Goal: Task Accomplishment & Management: Manage account settings

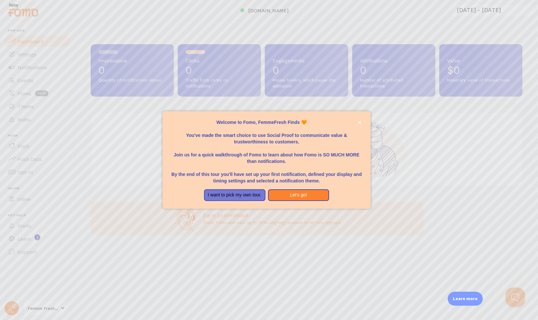
click at [283, 185] on div "Welcome to Fomo, FemmeFresh Finds 🧡You&amp;#39;ve made the smart choice to use …" at bounding box center [266, 186] width 208 height 5
click at [289, 194] on button "Let's go!" at bounding box center [298, 195] width 61 height 12
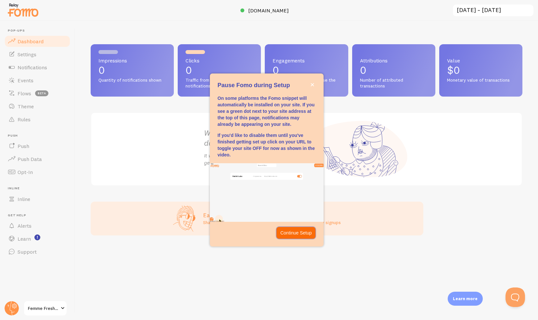
click at [293, 230] on p "Continue Setup" at bounding box center [296, 232] width 32 height 6
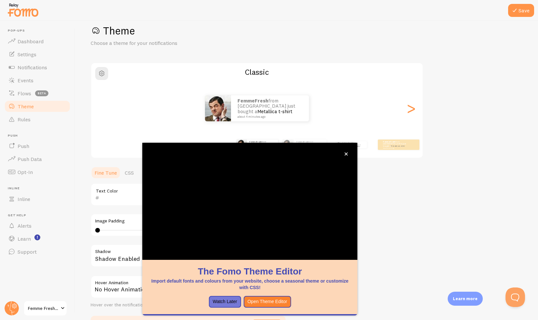
scroll to position [14, 0]
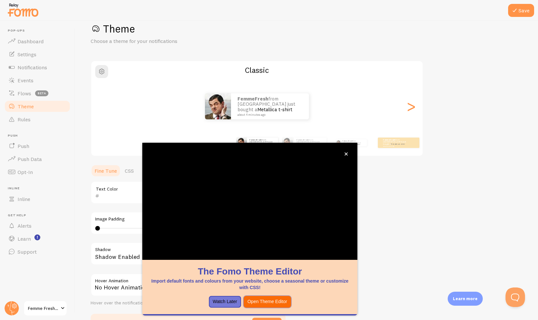
click at [264, 300] on button "Open Theme Editor" at bounding box center [267, 302] width 47 height 12
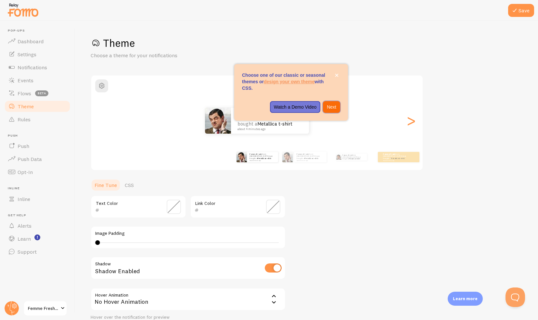
click at [332, 111] on button "Next" at bounding box center [331, 107] width 17 height 12
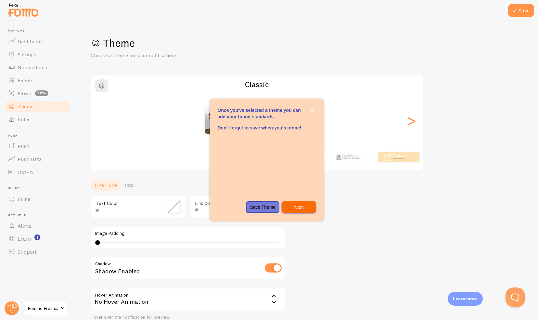
click at [309, 203] on button "Next" at bounding box center [298, 207] width 33 height 12
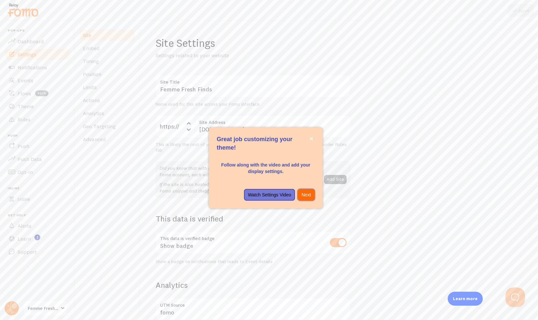
click at [308, 191] on button "Next" at bounding box center [305, 195] width 17 height 12
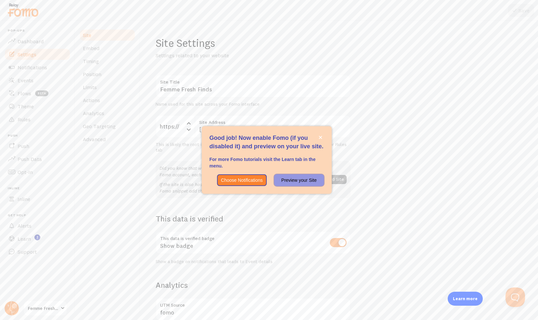
click at [282, 179] on p "Preview your Site" at bounding box center [299, 180] width 42 height 6
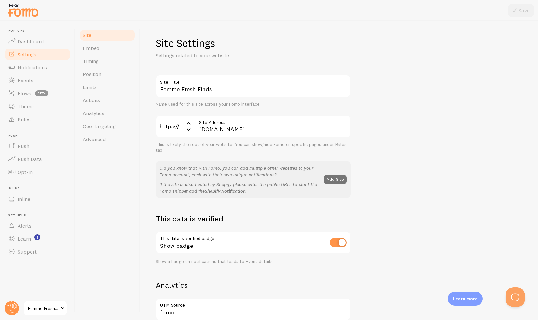
click at [531, 108] on div "Site Settings Settings related to your website Femme Fresh Finds Site Title Nam…" at bounding box center [339, 170] width 398 height 299
drag, startPoint x: 531, startPoint y: 109, endPoint x: 537, endPoint y: 175, distance: 66.6
click at [533, 175] on div "Site Settings Settings related to your website Femme Fresh Finds Site Title Nam…" at bounding box center [339, 170] width 398 height 299
click at [36, 64] on span "Notifications" at bounding box center [33, 67] width 30 height 6
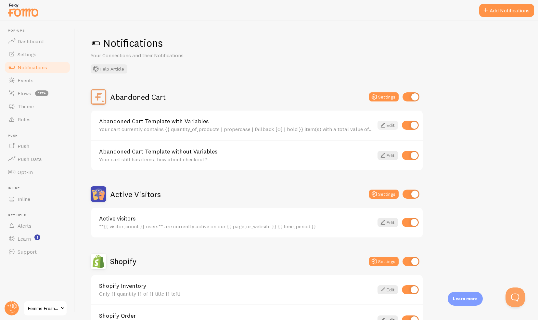
click at [391, 127] on link "Edit" at bounding box center [387, 124] width 20 height 9
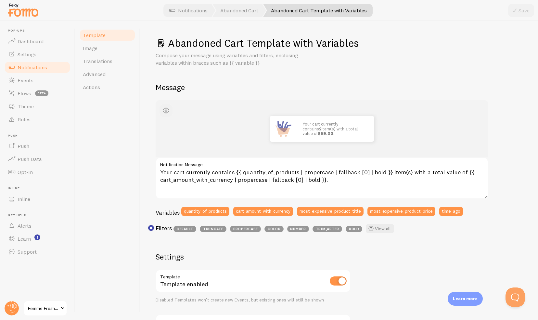
click at [164, 108] on span "button" at bounding box center [166, 111] width 8 height 8
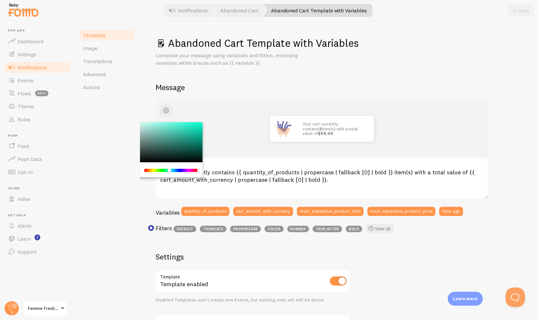
click at [169, 171] on div "Chrome color picker" at bounding box center [171, 170] width 52 height 3
click at [214, 165] on label "Notification Message" at bounding box center [322, 162] width 333 height 11
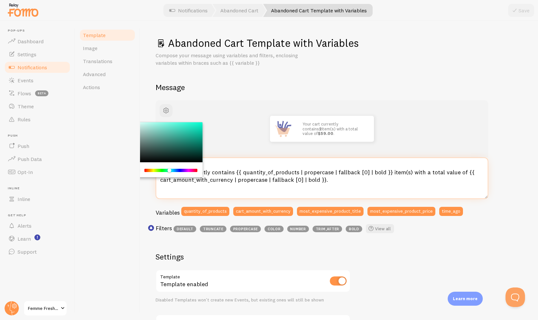
click at [214, 165] on textarea "Your cart currently contains {{ quantity_of_products | propercase | fallback [0…" at bounding box center [322, 178] width 333 height 42
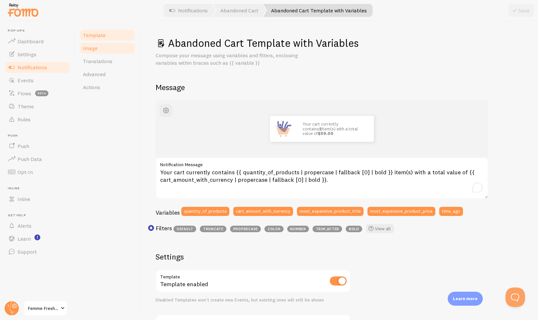
click at [107, 52] on link "Image" at bounding box center [107, 48] width 57 height 13
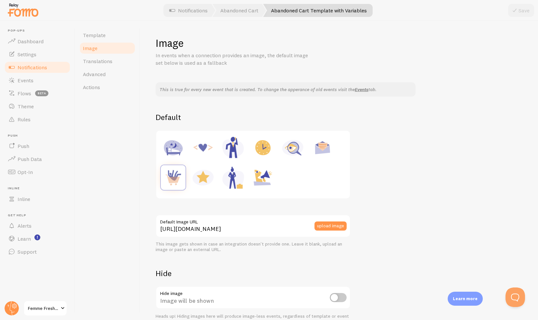
click at [263, 183] on img at bounding box center [262, 177] width 25 height 25
type input "[URL][DOMAIN_NAME]"
click at [108, 61] on span "Translations" at bounding box center [98, 61] width 30 height 6
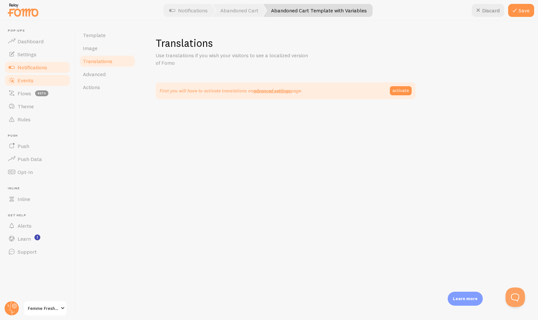
click at [44, 78] on link "Events" at bounding box center [37, 80] width 67 height 13
click at [522, 9] on button "Save" at bounding box center [521, 10] width 26 height 13
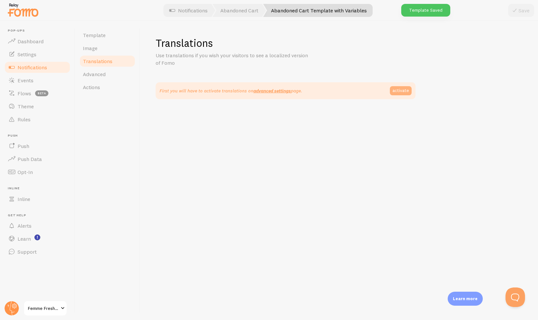
click at [397, 91] on link "activate" at bounding box center [401, 90] width 22 height 9
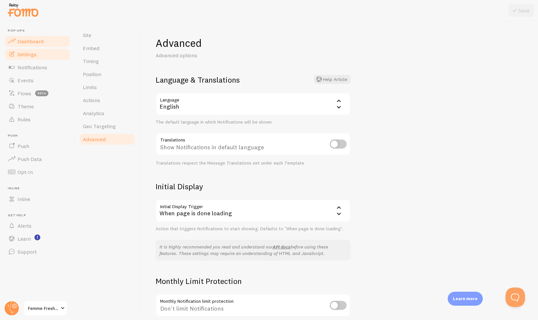
click at [51, 43] on link "Dashboard" at bounding box center [37, 41] width 67 height 13
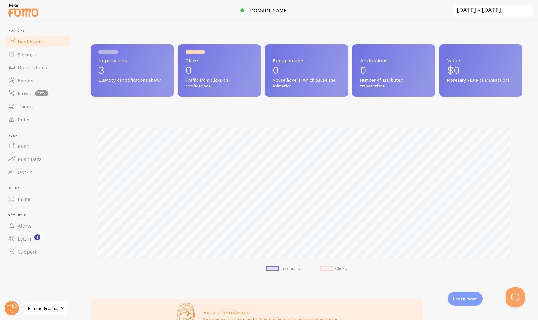
scroll to position [171, 427]
click at [44, 58] on link "Settings" at bounding box center [37, 54] width 67 height 13
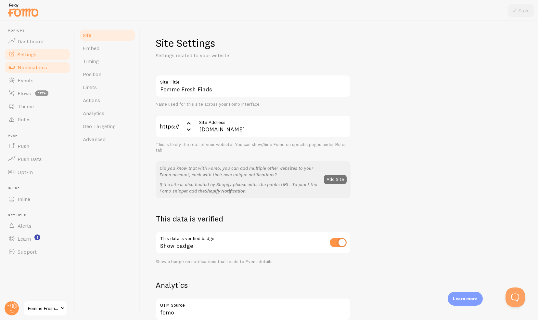
click at [44, 67] on span "Notifications" at bounding box center [33, 67] width 30 height 6
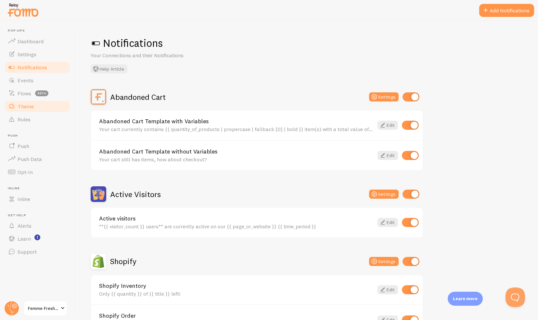
click at [25, 110] on link "Theme" at bounding box center [37, 106] width 67 height 13
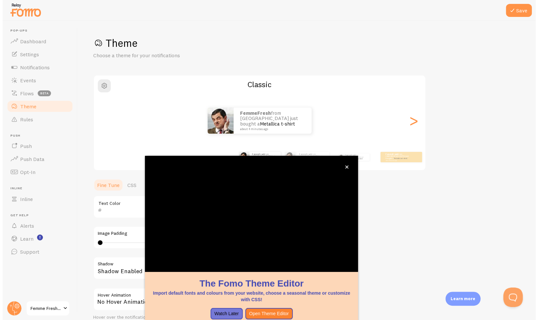
scroll to position [14, 0]
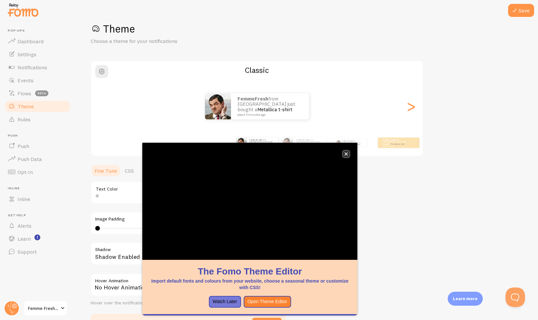
click at [346, 153] on icon "close," at bounding box center [346, 153] width 3 height 3
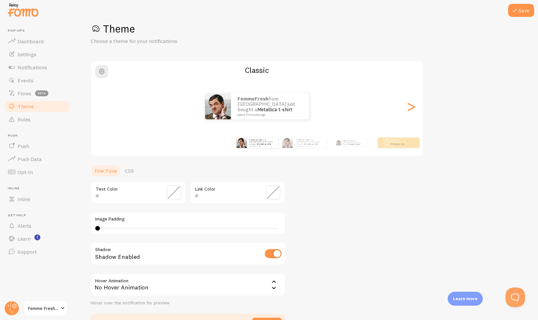
scroll to position [56, 0]
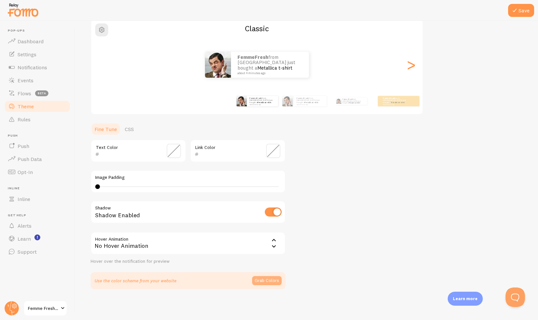
click at [260, 284] on button "Grab Colors" at bounding box center [267, 280] width 30 height 9
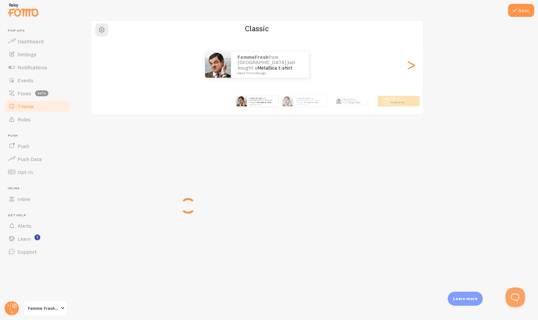
scroll to position [53, 0]
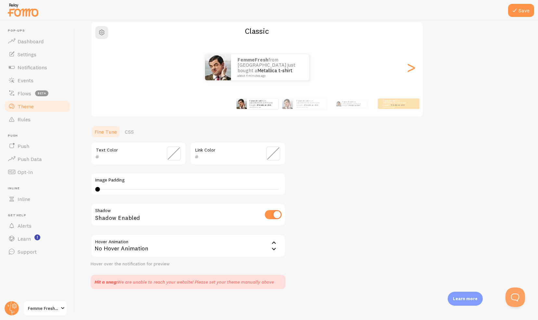
click at [204, 249] on div "No Hover Animation" at bounding box center [188, 245] width 195 height 23
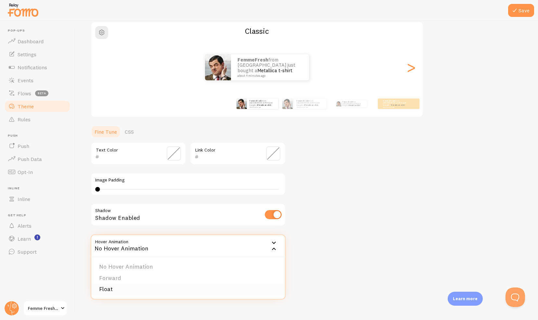
click at [118, 287] on li "Float" at bounding box center [188, 288] width 194 height 11
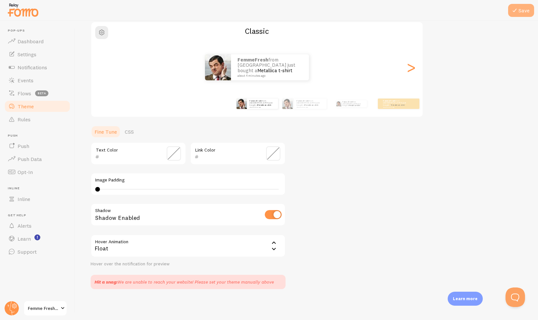
click at [521, 10] on button "Save" at bounding box center [521, 10] width 26 height 13
click at [25, 147] on span "Push" at bounding box center [24, 146] width 12 height 6
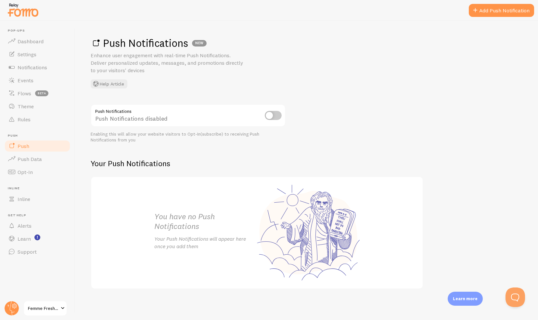
click at [276, 117] on input "checkbox" at bounding box center [273, 115] width 17 height 9
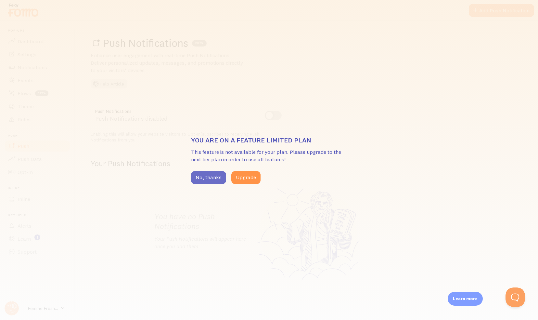
click at [201, 179] on button "No, thanks" at bounding box center [208, 177] width 35 height 13
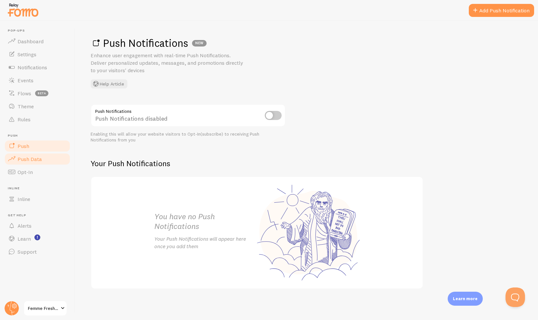
click at [16, 163] on link "Push Data" at bounding box center [37, 158] width 67 height 13
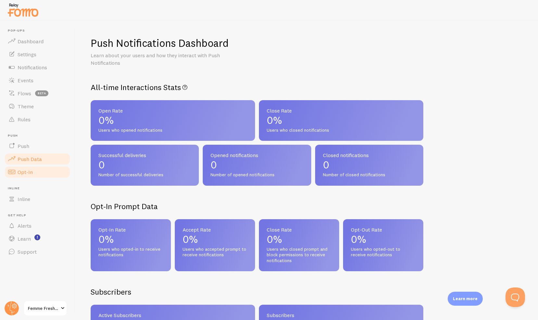
click at [22, 173] on span "Opt-In" at bounding box center [25, 172] width 15 height 6
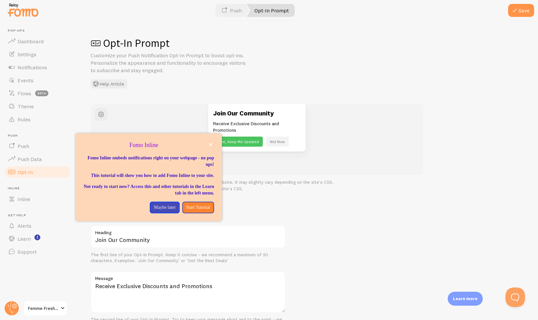
click at [170, 95] on div "Opt-In Prompt Customize your Push Notification Opt-In Prompt to boost opt-ins. …" at bounding box center [306, 170] width 463 height 299
click at [169, 210] on button "Maybe later" at bounding box center [165, 207] width 30 height 12
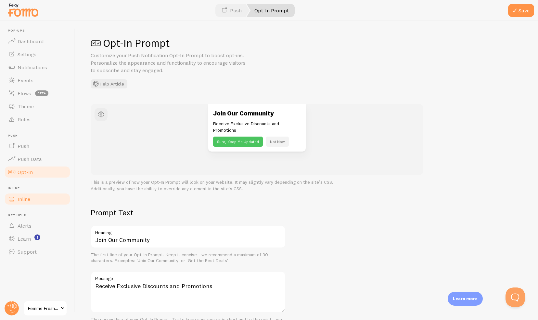
click at [31, 194] on link "Inline" at bounding box center [37, 198] width 67 height 13
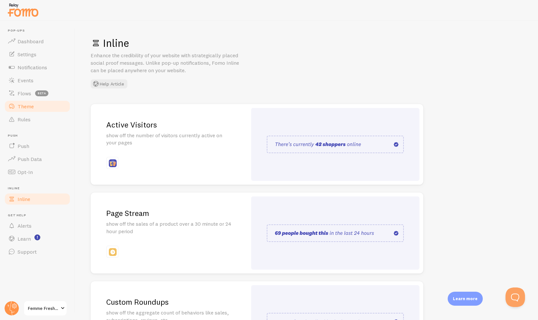
click at [34, 103] on link "Theme" at bounding box center [37, 106] width 67 height 13
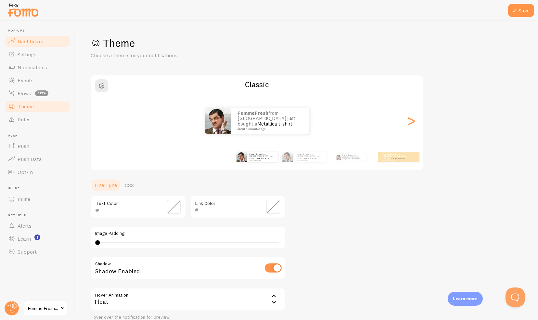
click at [29, 45] on link "Dashboard" at bounding box center [37, 41] width 67 height 13
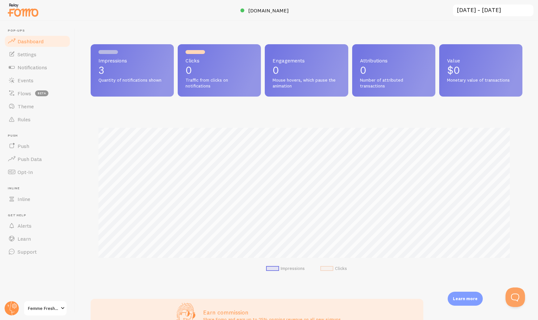
scroll to position [171, 427]
click at [34, 77] on link "Events" at bounding box center [37, 80] width 67 height 13
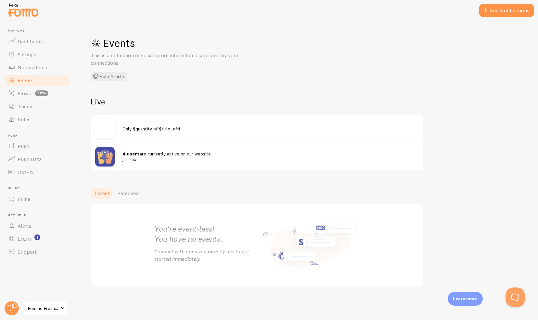
click at [160, 155] on span "4 users are currently active on our website just now" at bounding box center [266, 157] width 288 height 12
click at [137, 132] on div "Only $quantity of $title left!" at bounding box center [270, 128] width 296 height 6
click at [499, 12] on button "Add Notifications" at bounding box center [506, 10] width 55 height 13
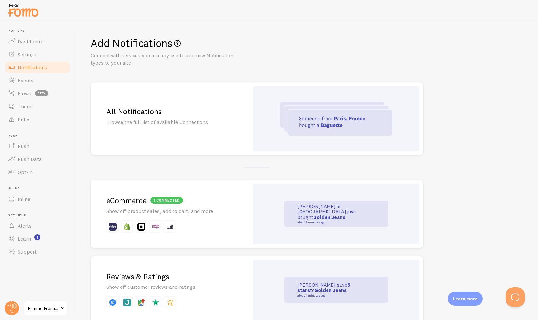
click at [130, 225] on img at bounding box center [127, 226] width 8 height 8
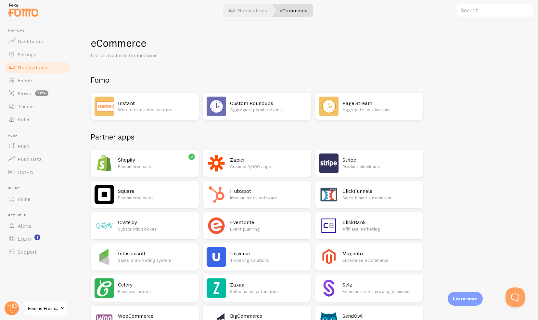
click at [55, 70] on link "Notifications" at bounding box center [37, 67] width 67 height 13
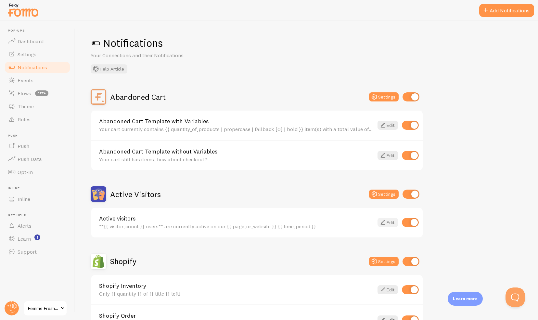
click at [388, 223] on link "Edit" at bounding box center [387, 222] width 20 height 9
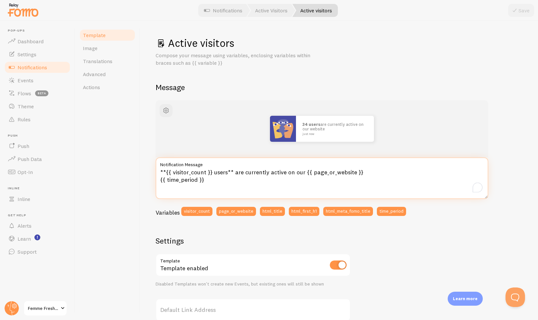
drag, startPoint x: 207, startPoint y: 170, endPoint x: 164, endPoint y: 172, distance: 42.6
click at [164, 172] on textarea "**{{ visitor_count }} users** are currently active on our {{ page_or_website }}…" at bounding box center [322, 178] width 333 height 42
type textarea "**100+ users** are currently active on our {{ page_or_website }} {{ time_period…"
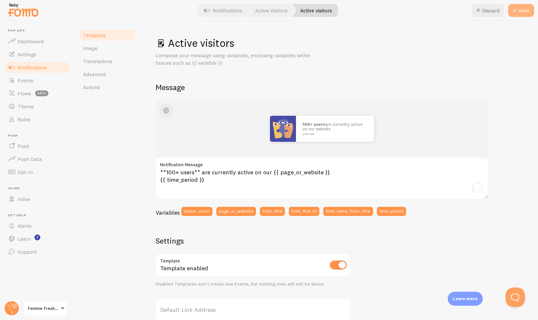
click at [516, 8] on icon at bounding box center [515, 10] width 8 height 8
click at [92, 34] on span "Template" at bounding box center [94, 35] width 23 height 6
click at [90, 32] on link "Template" at bounding box center [107, 35] width 57 height 13
click at [109, 84] on link "Actions" at bounding box center [107, 87] width 57 height 13
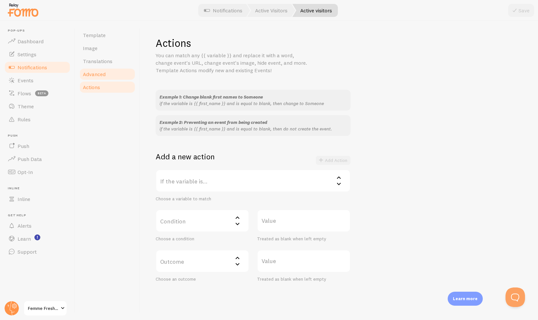
click at [97, 71] on span "Advanced" at bounding box center [94, 74] width 23 height 6
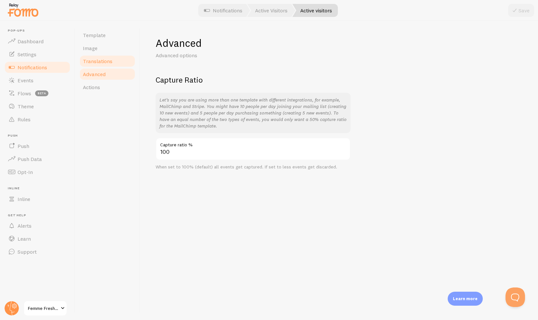
click at [94, 62] on span "Translations" at bounding box center [98, 61] width 30 height 6
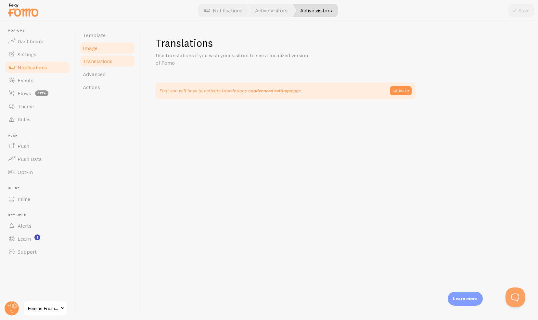
click at [86, 49] on span "Image" at bounding box center [90, 48] width 15 height 6
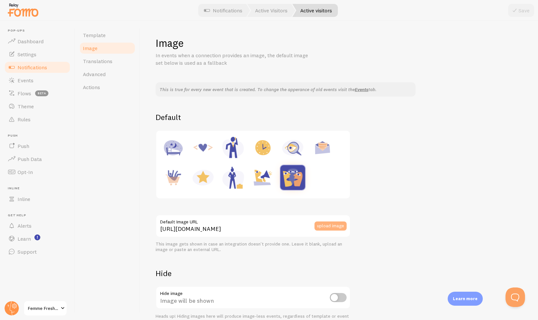
click at [331, 225] on button "upload image" at bounding box center [330, 225] width 32 height 9
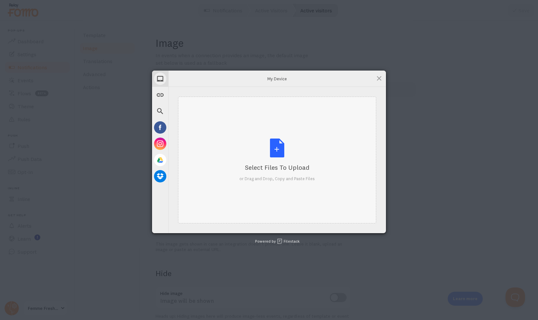
click at [313, 144] on div "Select Files to Upload or Drag and Drop, Copy and Paste Files" at bounding box center [276, 159] width 75 height 43
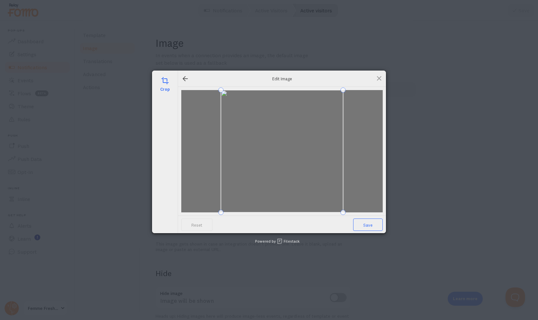
click at [362, 220] on span "Save" at bounding box center [368, 224] width 30 height 12
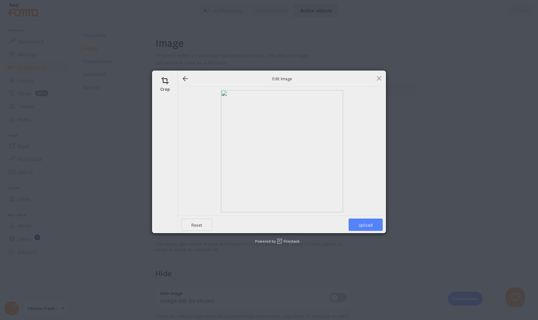
click at [364, 226] on span "Upload" at bounding box center [365, 224] width 34 height 12
type input "[URL][DOMAIN_NAME][DOMAIN_NAME]"
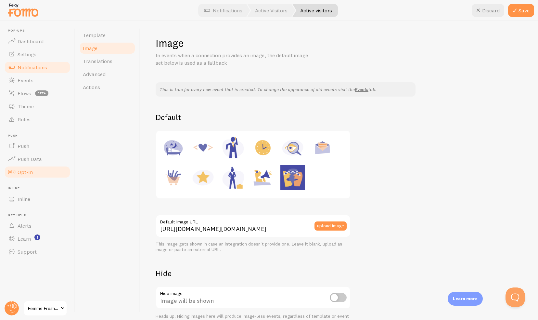
click at [29, 173] on span "Opt-In" at bounding box center [25, 172] width 15 height 6
click at [523, 12] on button "Save" at bounding box center [521, 10] width 26 height 13
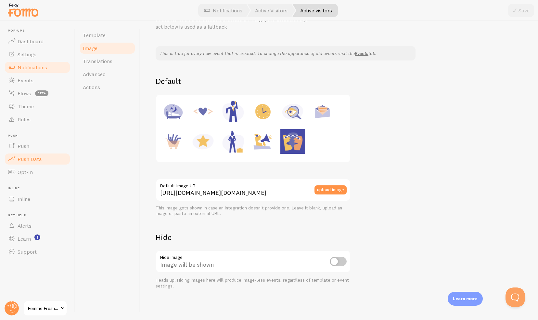
click at [27, 163] on link "Push Data" at bounding box center [37, 158] width 67 height 13
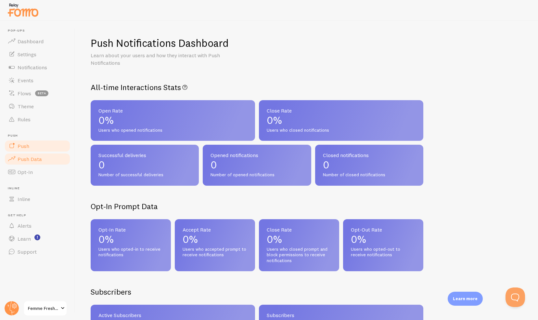
click at [26, 144] on span "Push" at bounding box center [24, 146] width 12 height 6
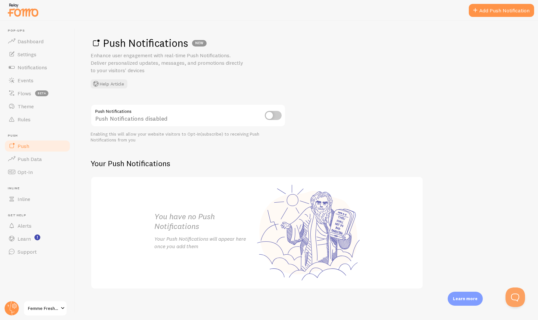
click at [276, 117] on input "checkbox" at bounding box center [273, 115] width 17 height 9
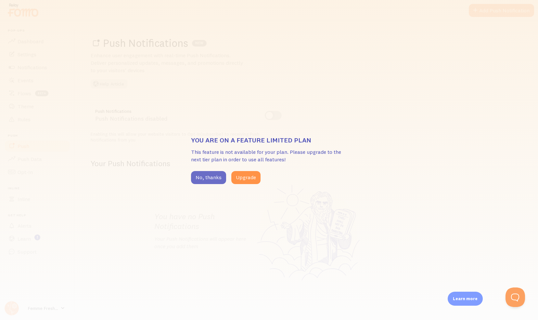
click at [212, 179] on button "No, thanks" at bounding box center [208, 177] width 35 height 13
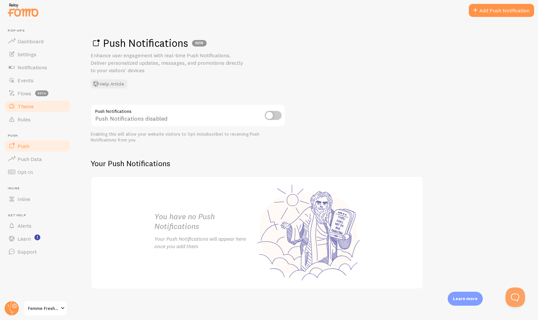
click at [32, 110] on link "Theme" at bounding box center [37, 106] width 67 height 13
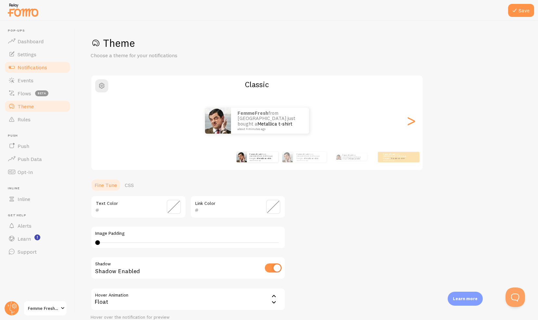
click at [26, 71] on link "Notifications" at bounding box center [37, 67] width 67 height 13
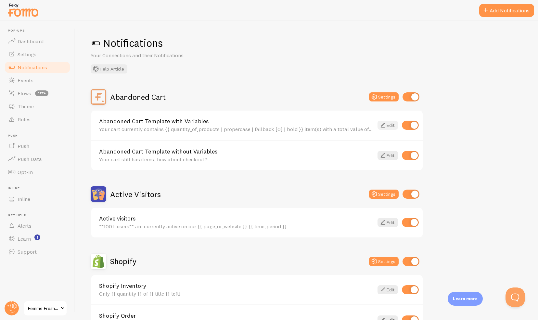
click at [384, 124] on icon at bounding box center [383, 125] width 8 height 8
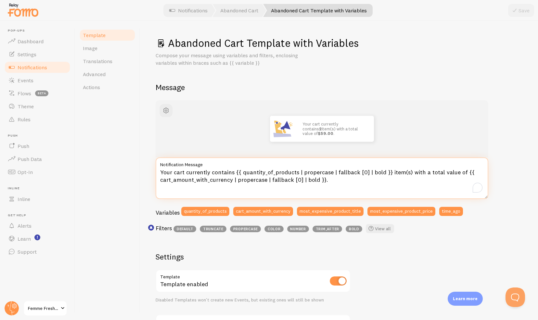
click at [385, 172] on textarea "Your cart currently contains {{ quantity_of_products | propercase | fallback [0…" at bounding box center [322, 178] width 333 height 42
click at [409, 174] on textarea "Your cart currently contains {{ quantity_of_products | propercase | fallback [0…" at bounding box center [322, 178] width 333 height 42
click at [408, 173] on textarea "Your cart currently contains {{ quantity_of_products | propercase | fallback [0…" at bounding box center [322, 178] width 333 height 42
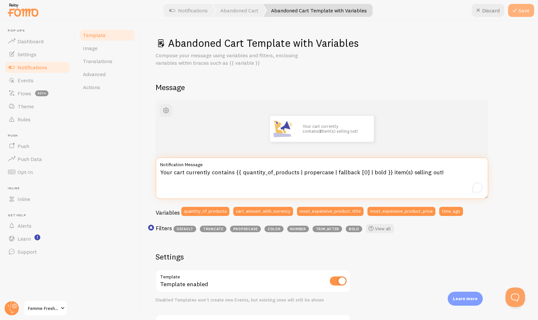
type textarea "Your cart currently contains {{ quantity_of_products | propercase | fallback [0…"
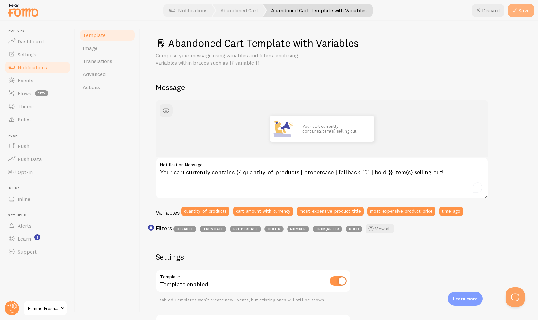
click at [520, 10] on button "Save" at bounding box center [521, 10] width 26 height 13
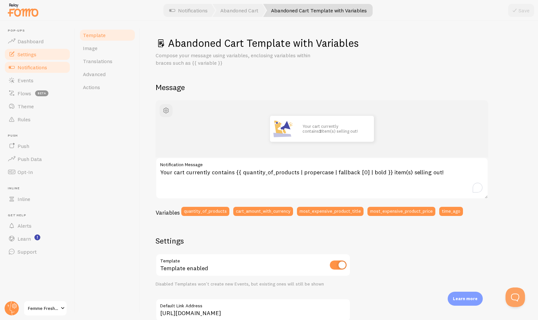
click at [33, 56] on span "Settings" at bounding box center [27, 54] width 19 height 6
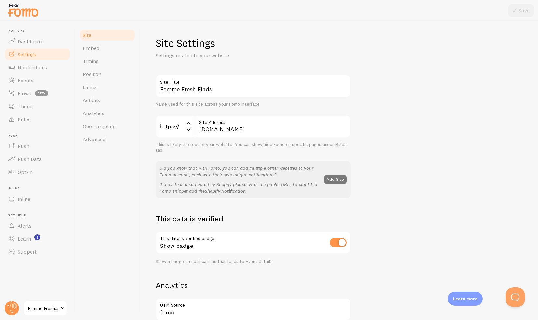
click at [329, 183] on button "Add Site" at bounding box center [335, 179] width 23 height 9
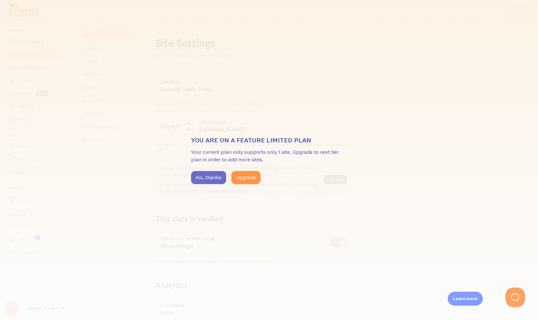
click at [202, 175] on button "No, thanks" at bounding box center [208, 177] width 35 height 13
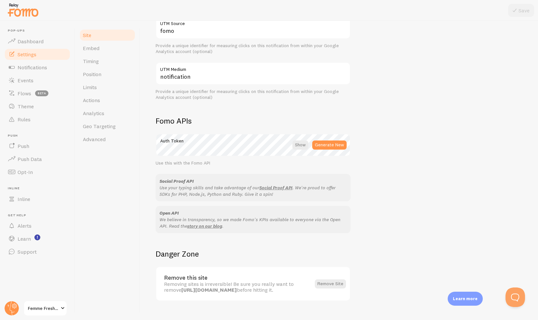
scroll to position [284, 0]
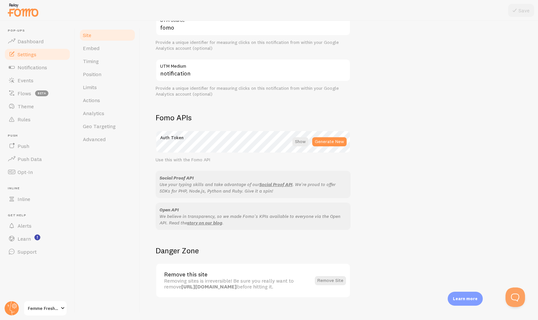
click at [530, 280] on div "Site Settings Settings related to your website Femme Fresh Finds Site Title Nam…" at bounding box center [339, 170] width 398 height 299
click at [95, 70] on link "Position" at bounding box center [107, 74] width 57 height 13
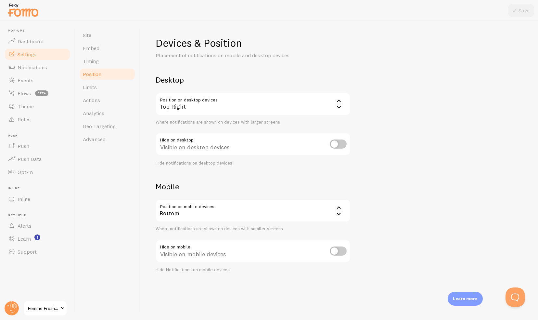
click at [304, 109] on div "Top Right" at bounding box center [253, 104] width 195 height 23
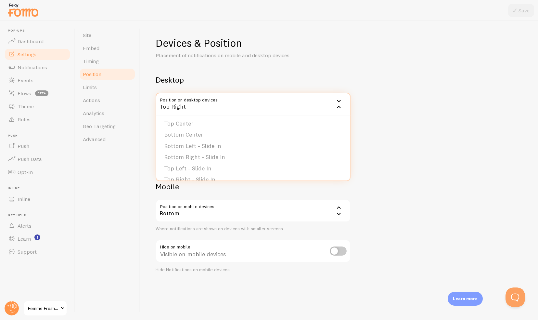
scroll to position [55, 0]
click at [225, 137] on li "Bottom Left - Slide In" at bounding box center [253, 137] width 194 height 11
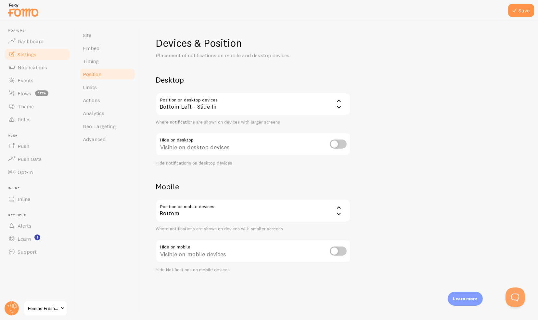
click at [216, 103] on div "Bottom Left - Slide In" at bounding box center [253, 104] width 195 height 23
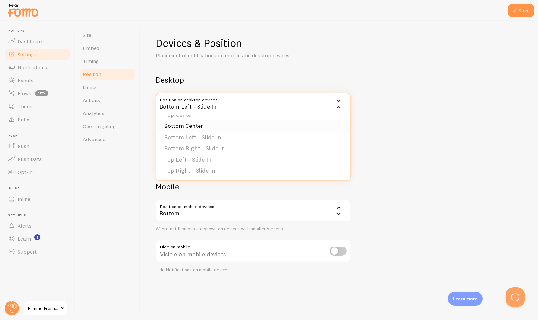
click at [246, 127] on li "Bottom Center" at bounding box center [253, 125] width 194 height 11
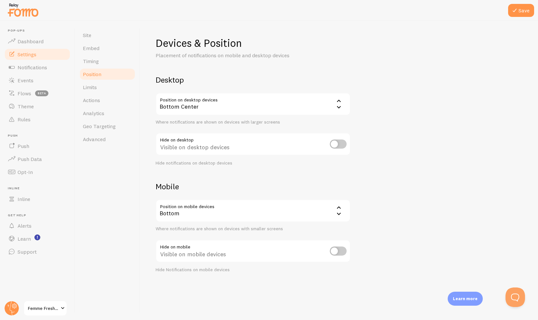
click at [417, 121] on div "Devices & Position Placement of notifications on mobile and desktop devices Des…" at bounding box center [339, 154] width 367 height 236
click at [341, 144] on input "checkbox" at bounding box center [338, 143] width 17 height 9
checkbox input "true"
click at [333, 251] on input "checkbox" at bounding box center [338, 250] width 17 height 9
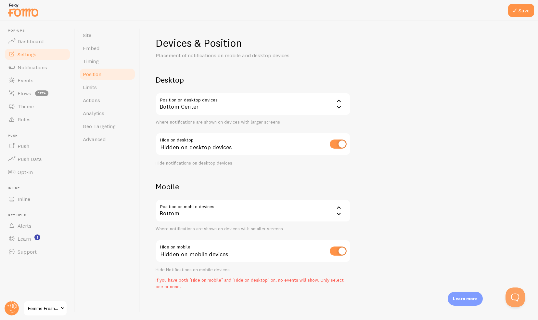
click at [334, 251] on input "checkbox" at bounding box center [338, 250] width 17 height 9
checkbox input "false"
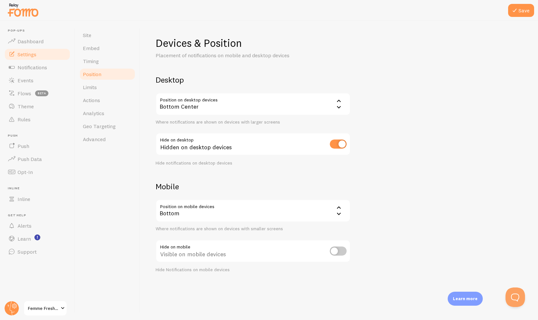
click at [340, 145] on input "checkbox" at bounding box center [338, 143] width 17 height 9
checkbox input "false"
click at [165, 205] on div "Bottom" at bounding box center [253, 210] width 195 height 23
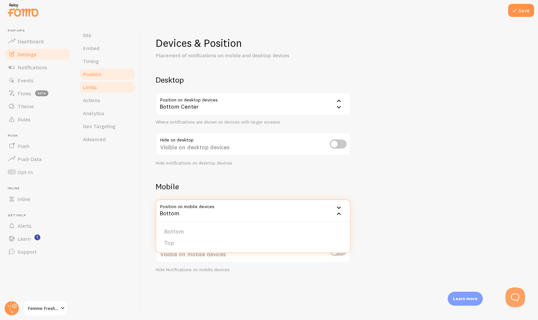
click at [99, 84] on link "Limits" at bounding box center [107, 87] width 57 height 13
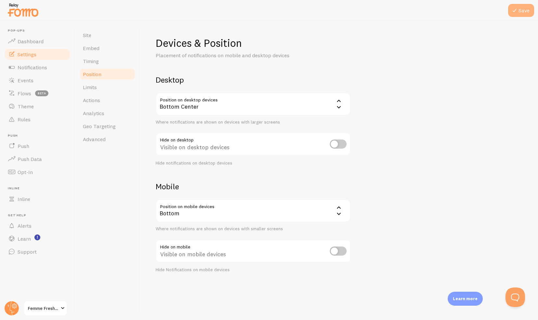
click at [514, 9] on icon at bounding box center [515, 10] width 8 height 8
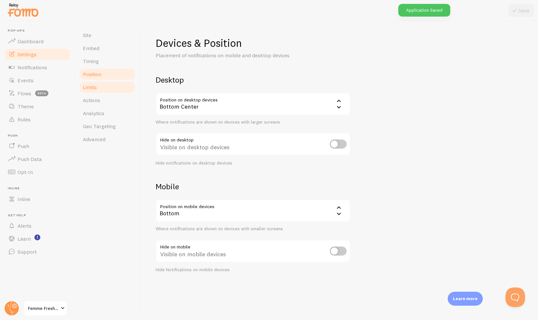
click at [112, 89] on link "Limits" at bounding box center [107, 87] width 57 height 13
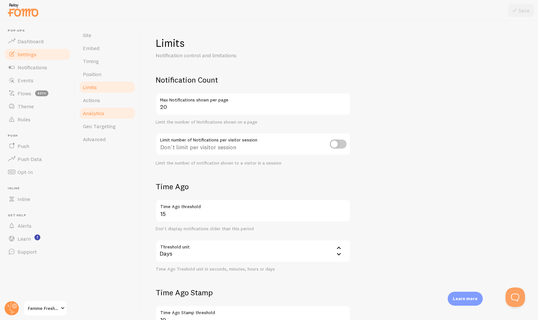
click at [106, 118] on link "Analytics" at bounding box center [107, 113] width 57 height 13
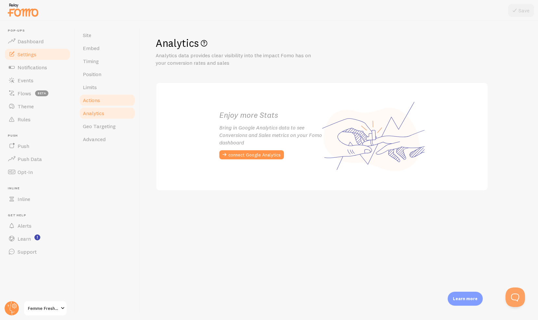
click at [95, 97] on span "Actions" at bounding box center [91, 100] width 17 height 6
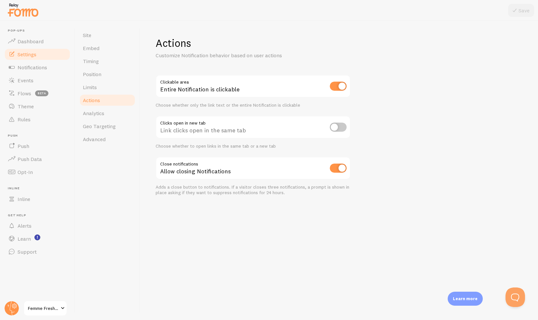
click at [342, 125] on input "checkbox" at bounding box center [338, 126] width 17 height 9
checkbox input "true"
click at [519, 9] on button "Save" at bounding box center [521, 10] width 26 height 13
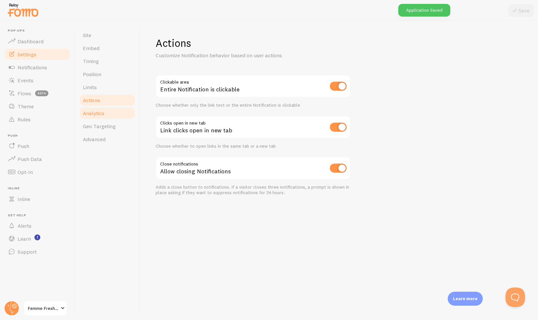
click at [99, 114] on span "Analytics" at bounding box center [93, 113] width 21 height 6
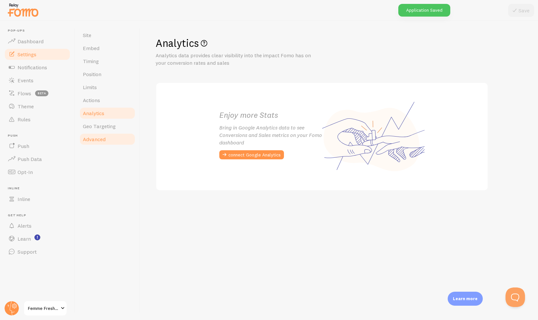
click at [103, 138] on span "Advanced" at bounding box center [94, 139] width 23 height 6
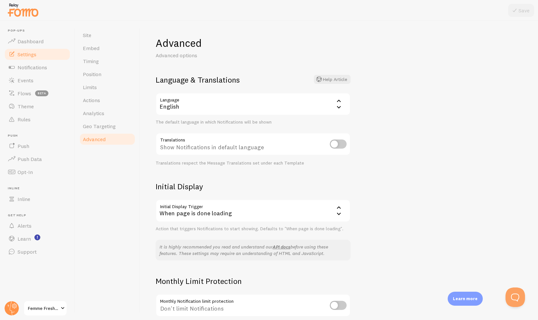
click at [336, 210] on icon at bounding box center [339, 208] width 8 height 8
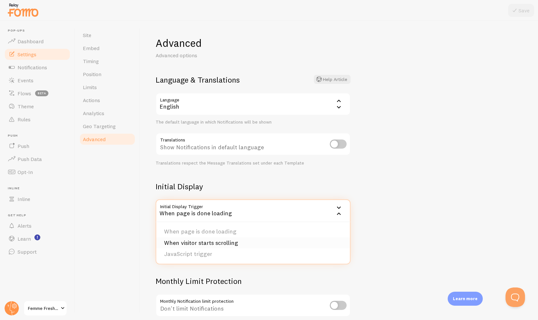
click at [237, 238] on li "When visitor starts scrolling" at bounding box center [253, 242] width 194 height 11
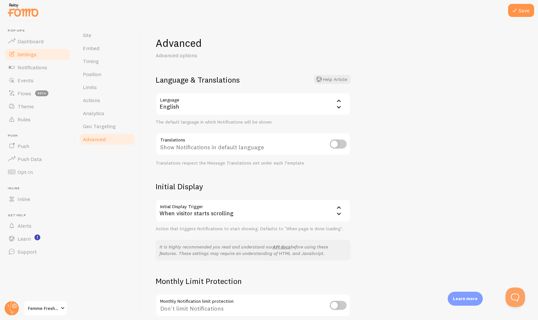
scroll to position [36, 0]
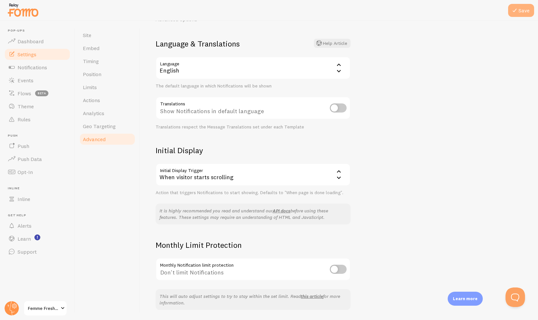
click at [525, 10] on button "Save" at bounding box center [521, 10] width 26 height 13
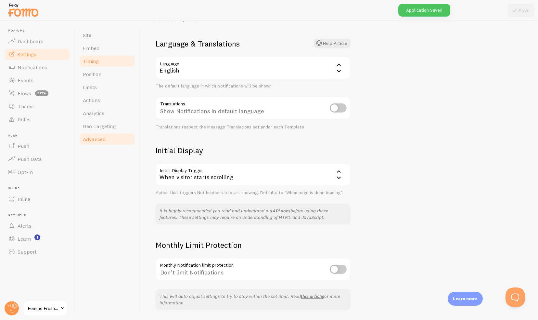
click at [106, 66] on link "Timing" at bounding box center [107, 61] width 57 height 13
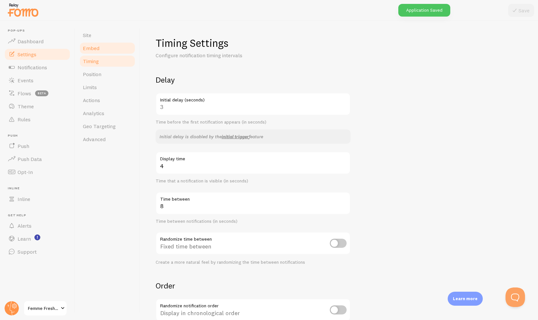
click at [103, 51] on link "Embed" at bounding box center [107, 48] width 57 height 13
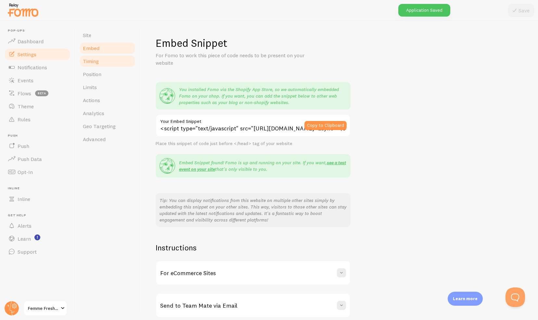
click at [99, 60] on link "Timing" at bounding box center [107, 61] width 57 height 13
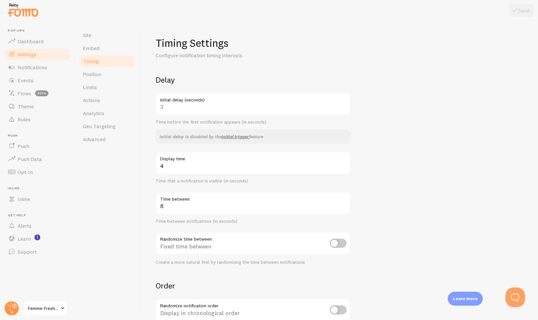
click at [183, 105] on div "3 Initial delay (seconds)" at bounding box center [253, 104] width 195 height 23
click at [173, 107] on div "3 Initial delay (seconds)" at bounding box center [253, 104] width 195 height 23
drag, startPoint x: 166, startPoint y: 107, endPoint x: 154, endPoint y: 106, distance: 12.4
click at [154, 106] on div "Timing Settings Configure notification timing intervals Delay 3 Initial delay (…" at bounding box center [339, 170] width 398 height 299
click at [165, 107] on div "3 Initial delay (seconds)" at bounding box center [253, 104] width 195 height 23
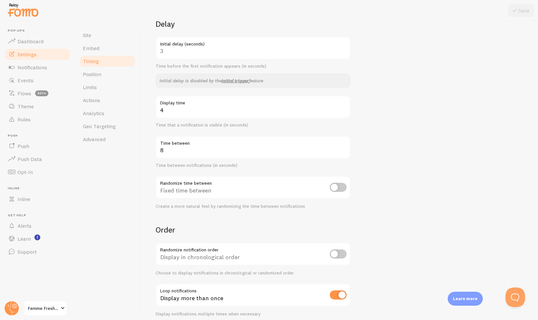
scroll to position [84, 0]
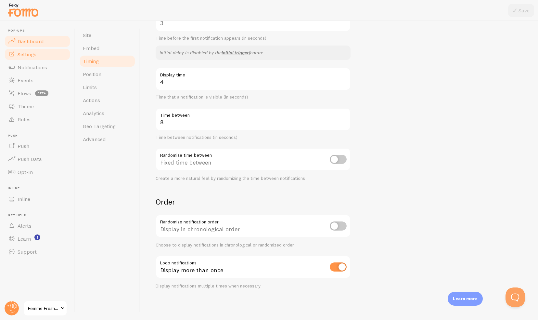
click at [40, 41] on span "Dashboard" at bounding box center [31, 41] width 26 height 6
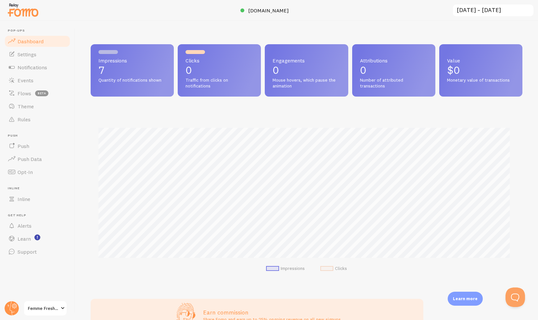
scroll to position [44, 0]
